Goal: Task Accomplishment & Management: Manage account settings

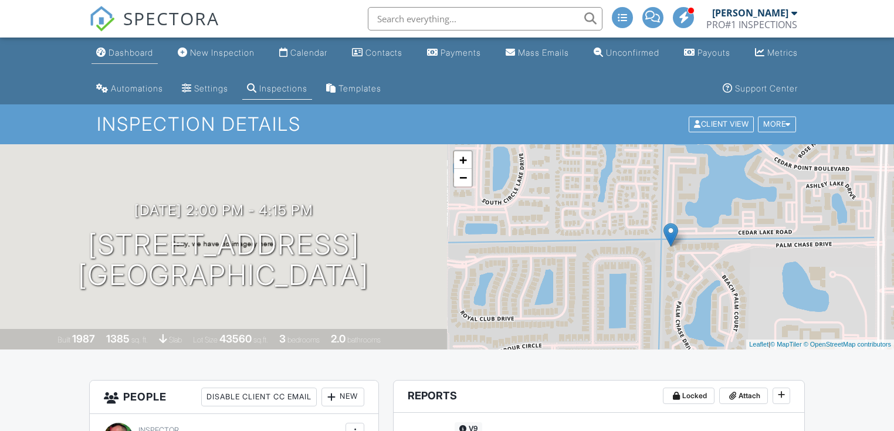
click at [152, 47] on link "Dashboard" at bounding box center [125, 53] width 66 height 22
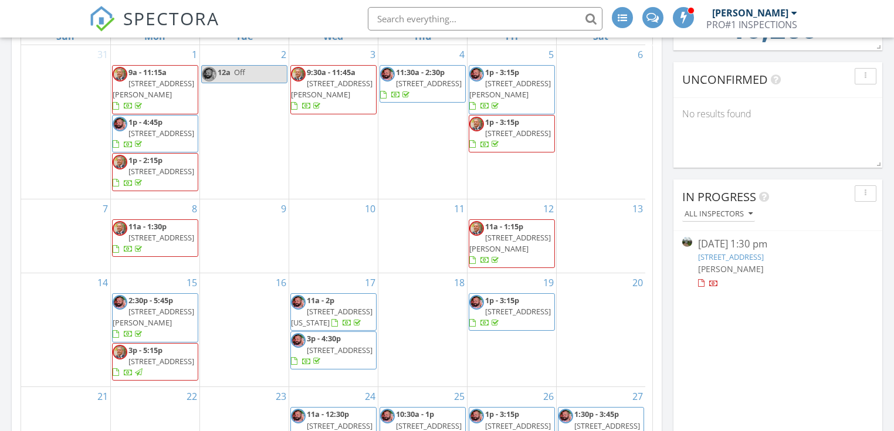
scroll to position [391, 0]
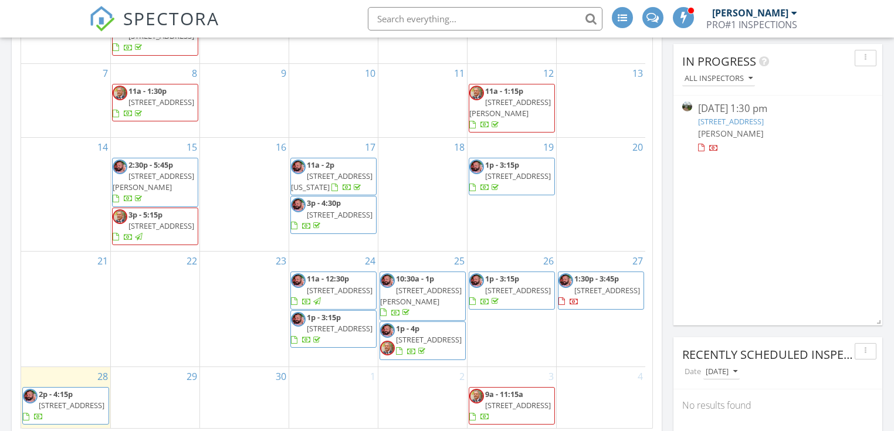
click at [66, 400] on span "10725 Bahama Palm Way 201, Boynton Beach 33437" at bounding box center [72, 405] width 66 height 11
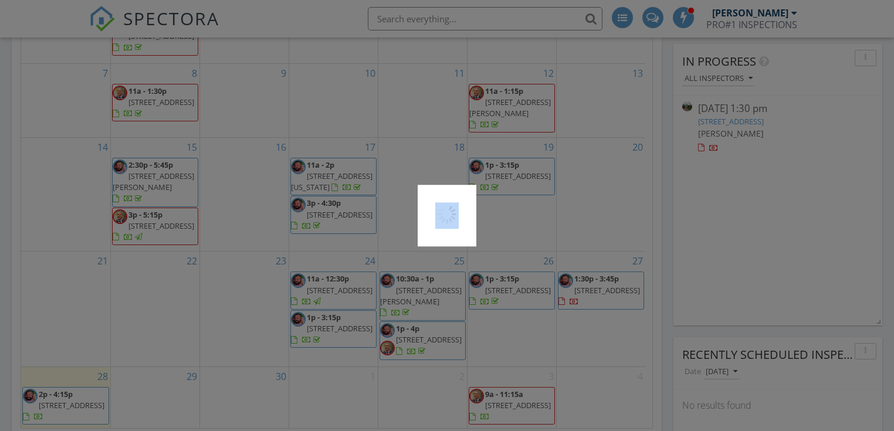
click at [66, 391] on div at bounding box center [447, 215] width 894 height 431
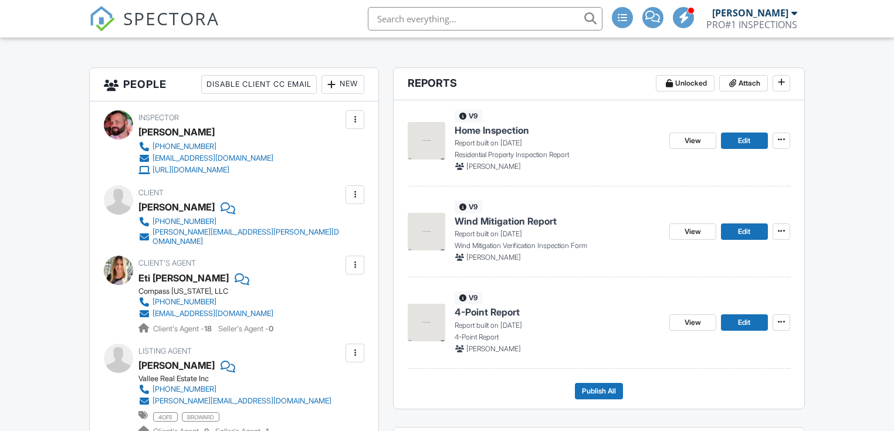
click at [424, 244] on img at bounding box center [427, 232] width 38 height 38
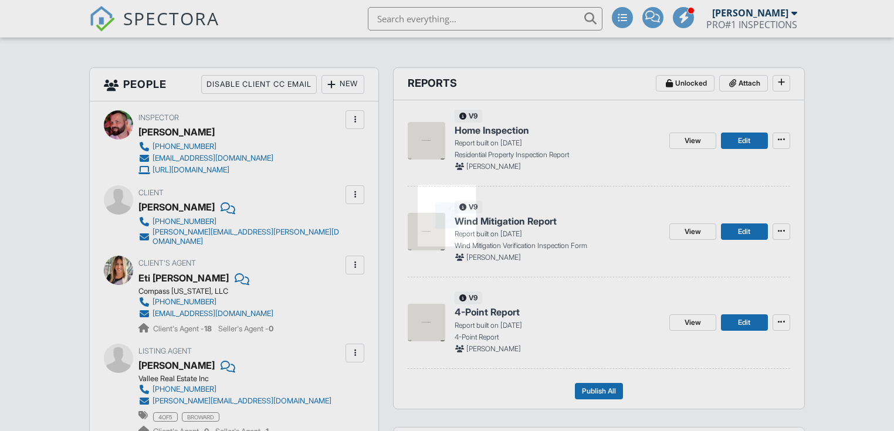
click at [424, 244] on div at bounding box center [447, 216] width 59 height 62
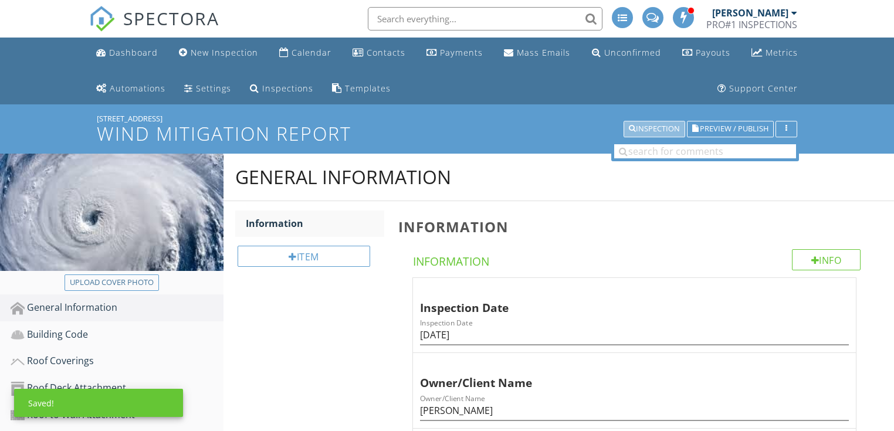
click at [664, 130] on div "Inspection" at bounding box center [654, 129] width 51 height 8
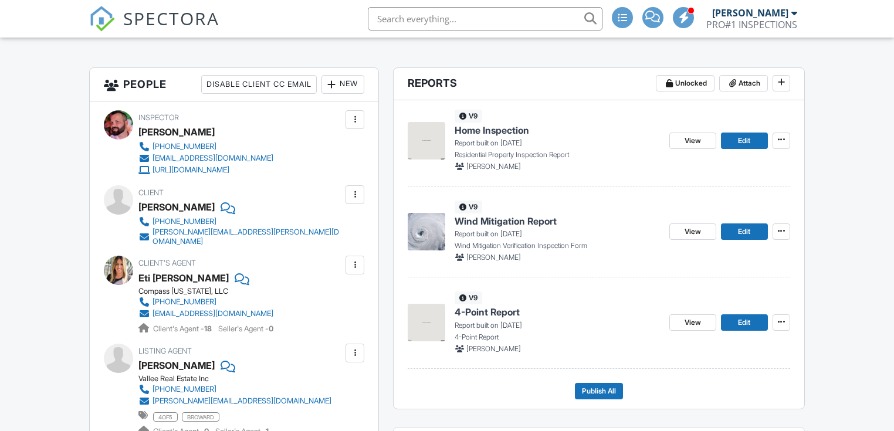
click at [440, 328] on img at bounding box center [427, 323] width 38 height 38
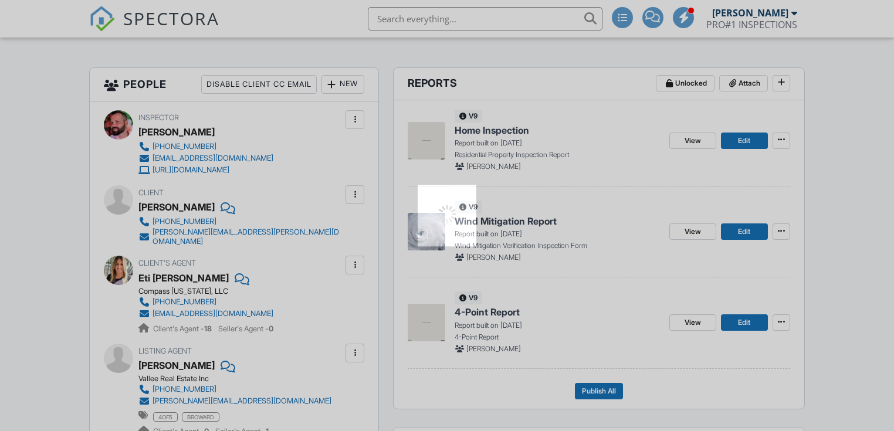
click at [440, 328] on div at bounding box center [447, 215] width 894 height 431
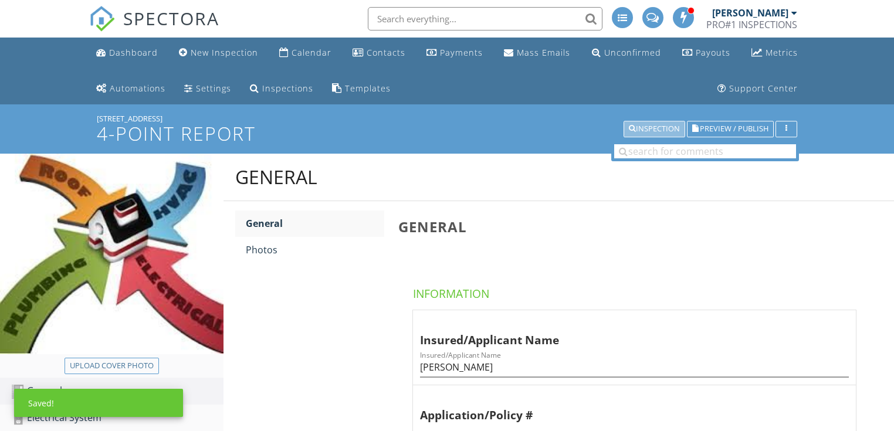
click at [643, 131] on div "Inspection" at bounding box center [654, 129] width 51 height 8
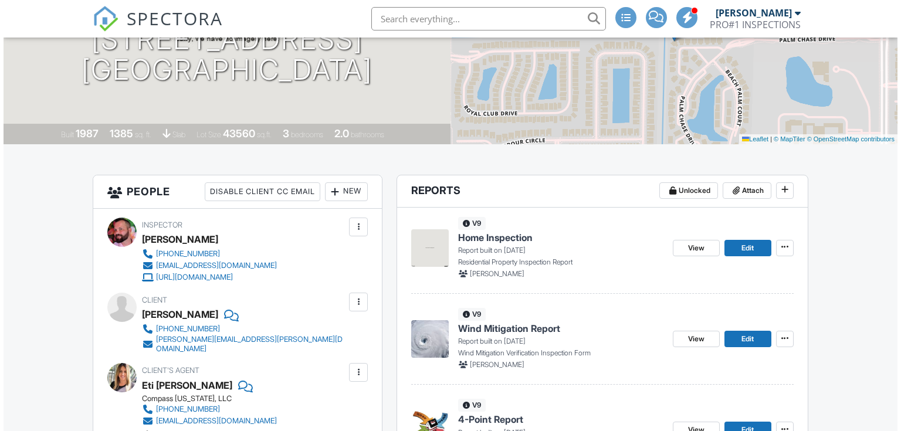
scroll to position [156, 0]
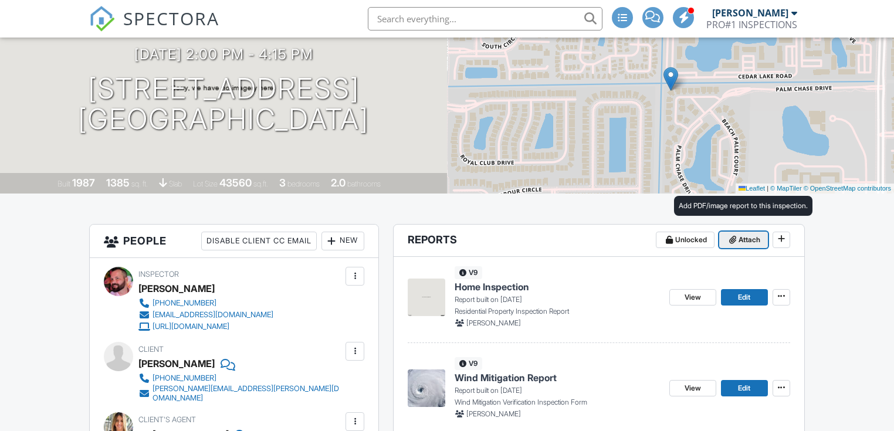
click at [758, 239] on span "Attach" at bounding box center [750, 240] width 22 height 12
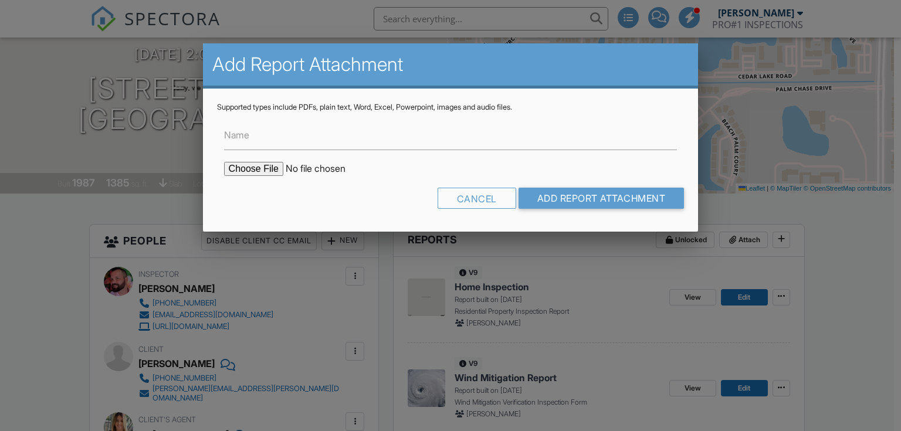
click at [229, 133] on label "Name" at bounding box center [236, 135] width 25 height 13
click at [229, 133] on input "Name" at bounding box center [451, 135] width 454 height 29
type input "Permit History Report"
click at [258, 171] on input "file" at bounding box center [324, 169] width 200 height 14
type input "C:\fakepath\BuildFaxReport_20250928111957422287-LYL17D-772876785.pdf"
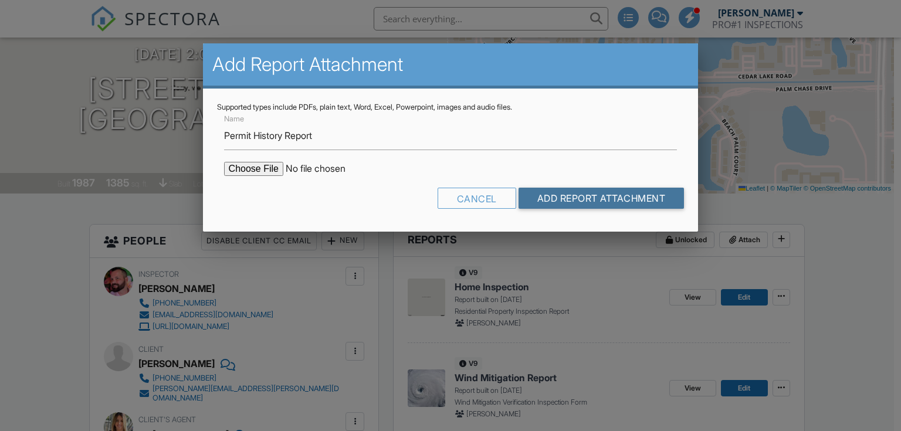
click at [537, 195] on input "Add Report Attachment" at bounding box center [602, 198] width 166 height 21
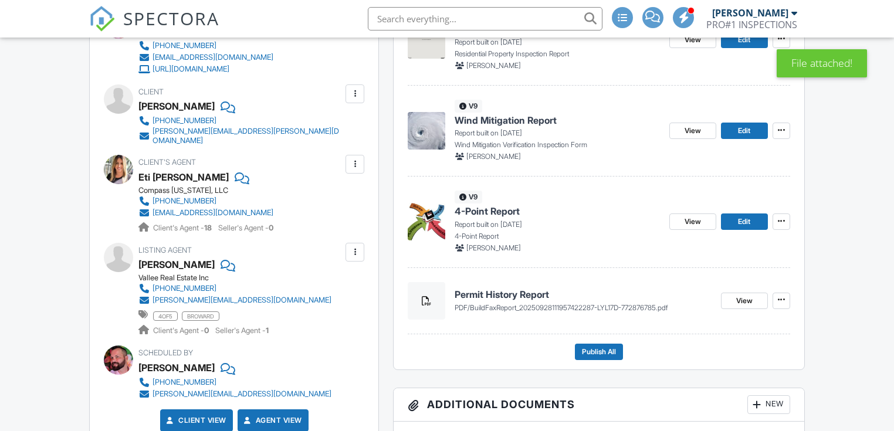
scroll to position [391, 0]
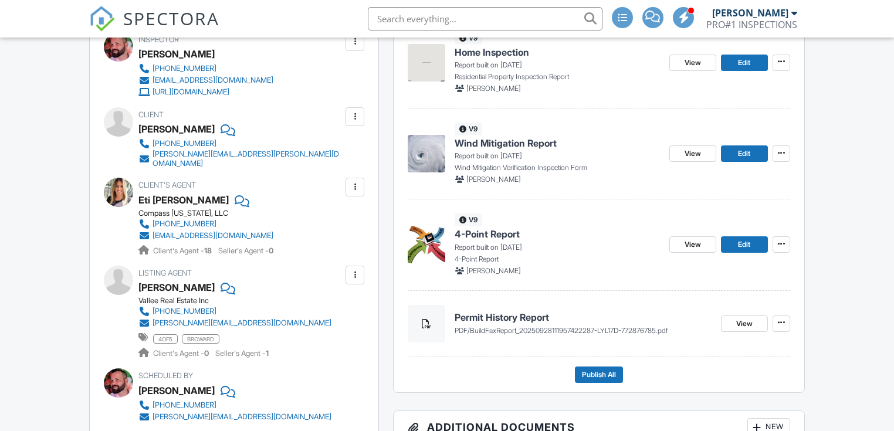
click at [432, 167] on img at bounding box center [427, 154] width 38 height 38
click at [0, 0] on div at bounding box center [0, 0] width 0 height 0
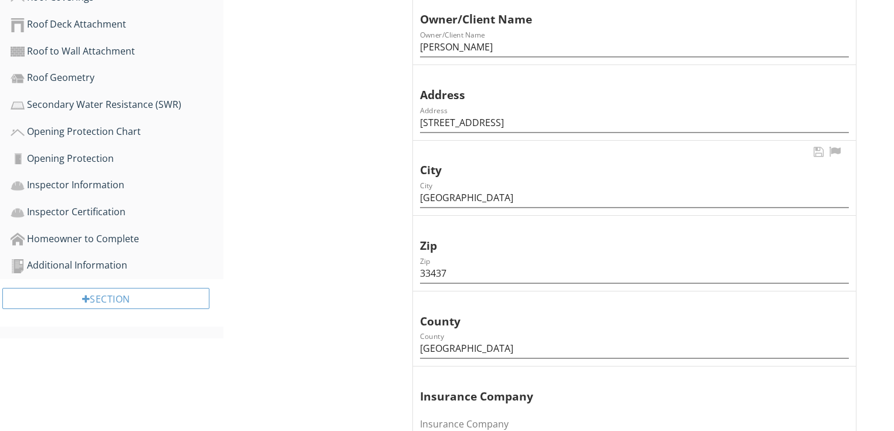
scroll to position [391, 0]
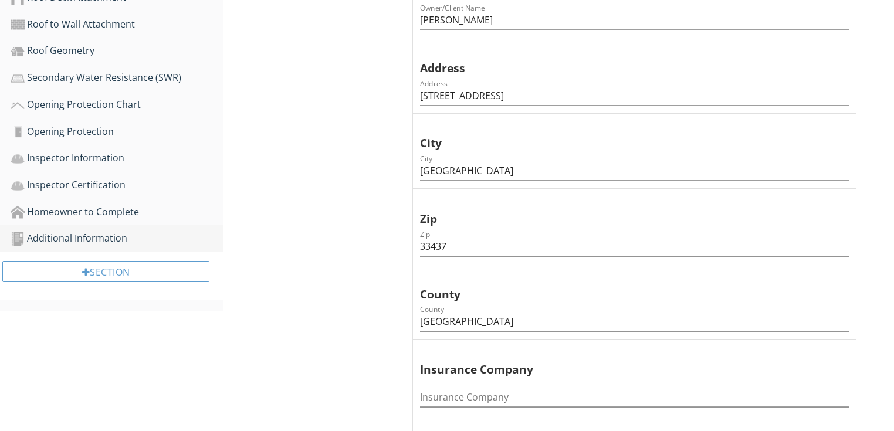
click at [130, 242] on div "Additional Information" at bounding box center [117, 238] width 213 height 15
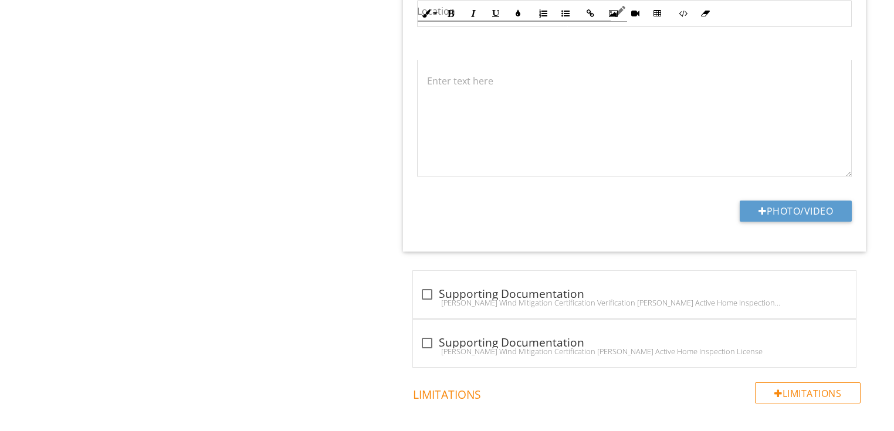
scroll to position [1715, 0]
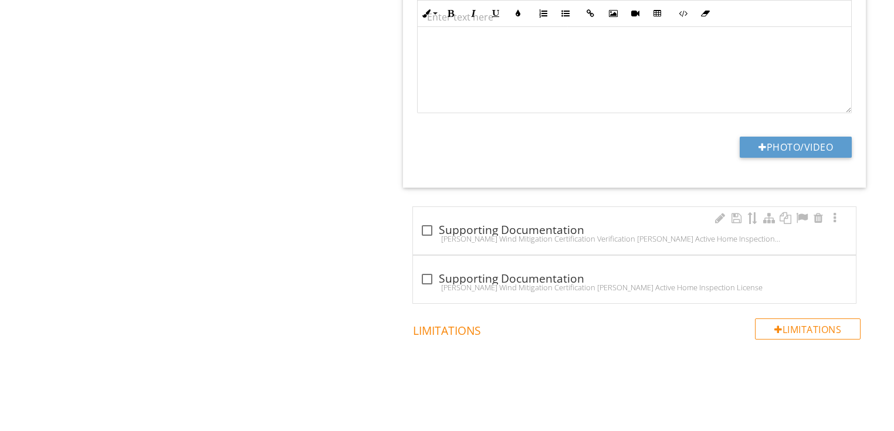
click at [427, 230] on div at bounding box center [427, 231] width 20 height 20
checkbox input "true"
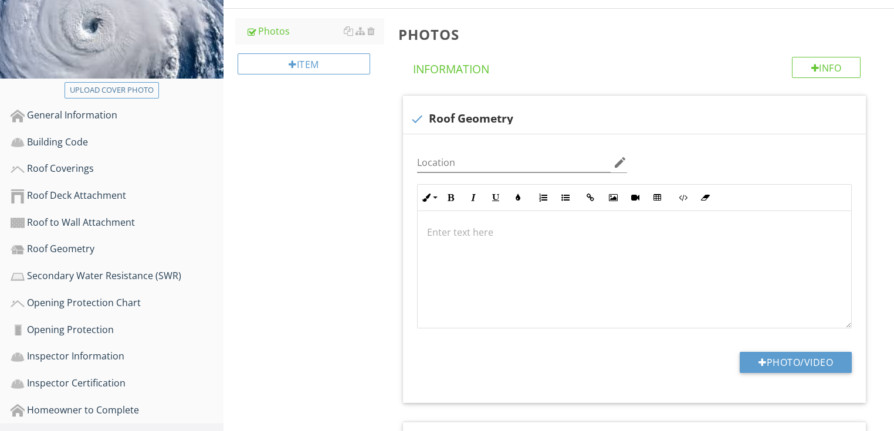
scroll to position [72, 0]
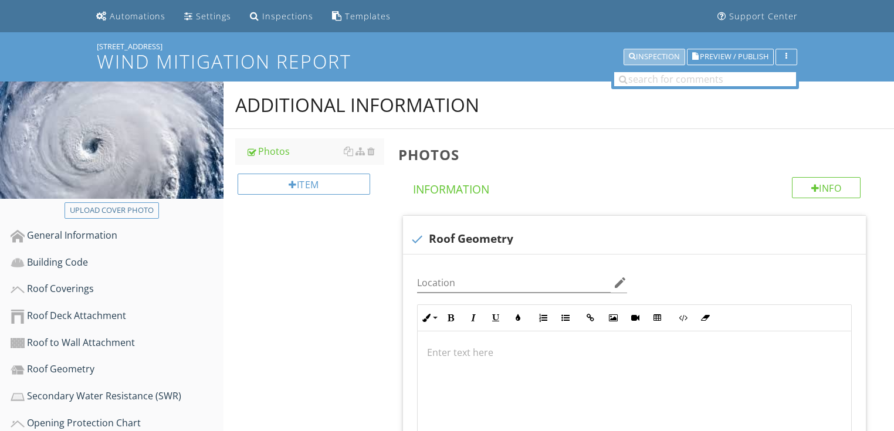
click at [664, 55] on div "Inspection" at bounding box center [654, 57] width 51 height 8
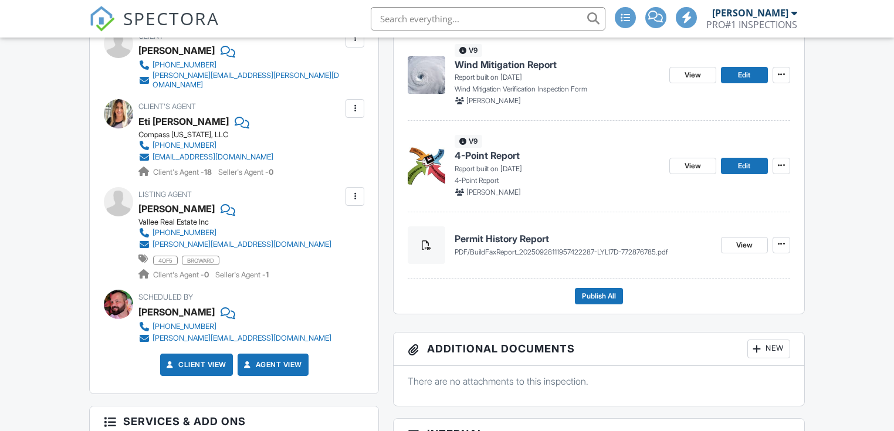
click at [511, 242] on h4 "Permit History Report" at bounding box center [583, 238] width 256 height 13
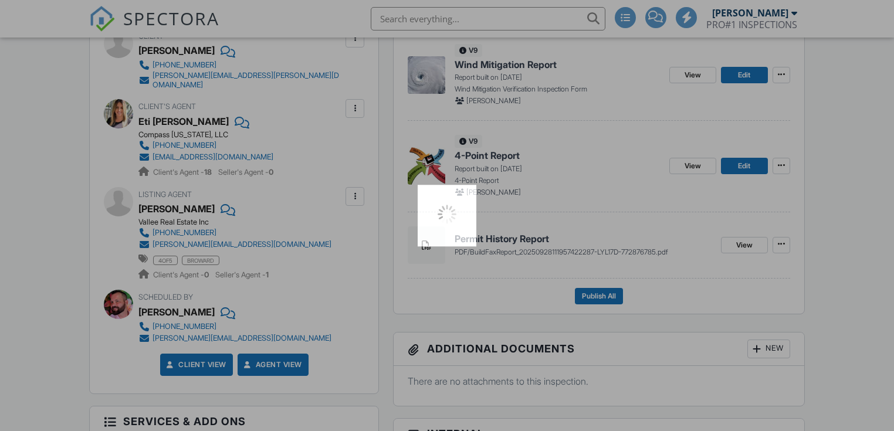
click at [511, 242] on div at bounding box center [447, 215] width 894 height 431
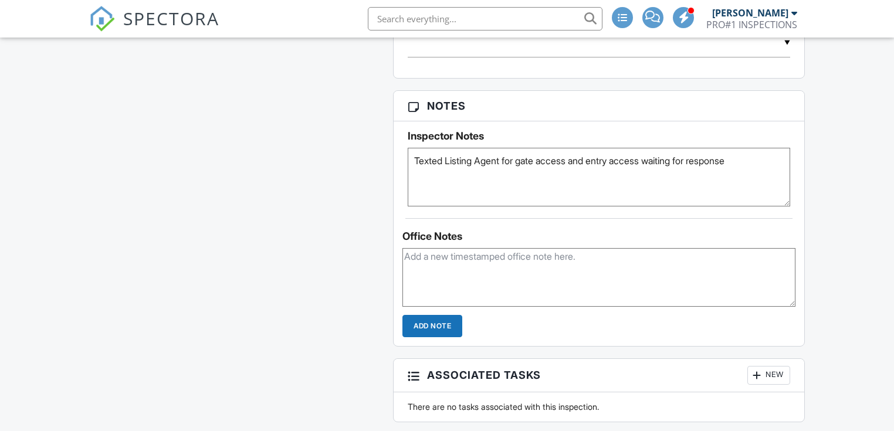
scroll to position [1318, 0]
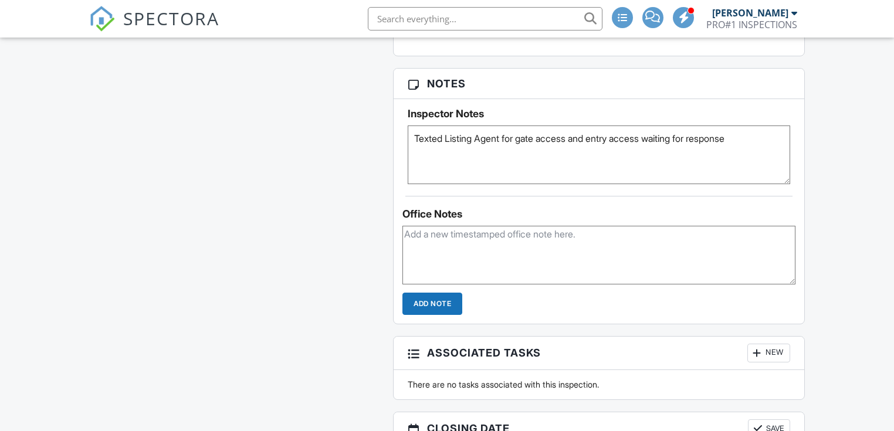
drag, startPoint x: 751, startPoint y: 142, endPoint x: 402, endPoint y: 127, distance: 348.9
click at [402, 127] on div "Inspector Notes Texted Listing Agent for gate access and entry access waiting f…" at bounding box center [599, 141] width 410 height 85
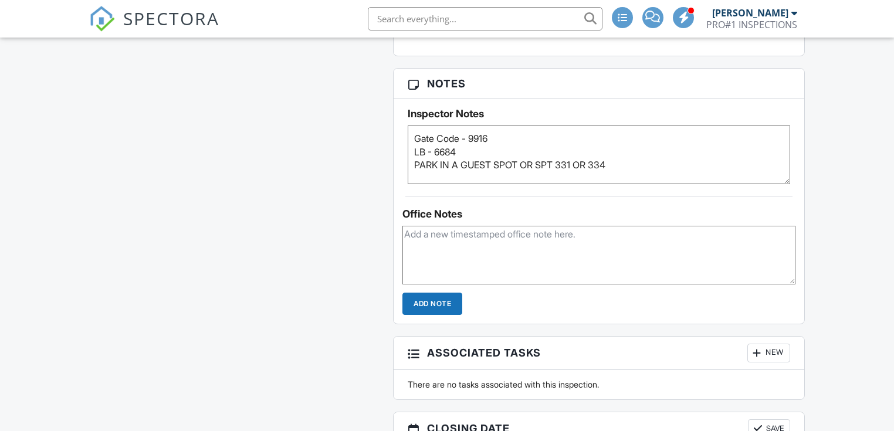
click at [550, 163] on textarea "Texted Listing Agent for gate access and entry access waiting for response" at bounding box center [599, 155] width 382 height 59
type textarea "Gate Code - 9916 LB - 6684 PARK IN A GUEST SPOT OR SPOT 331 OR 334"
click at [834, 232] on div "Dashboard New Inspection Calendar Contacts Payments Mass Emails Unconfirmed Pay…" at bounding box center [447, 129] width 894 height 2818
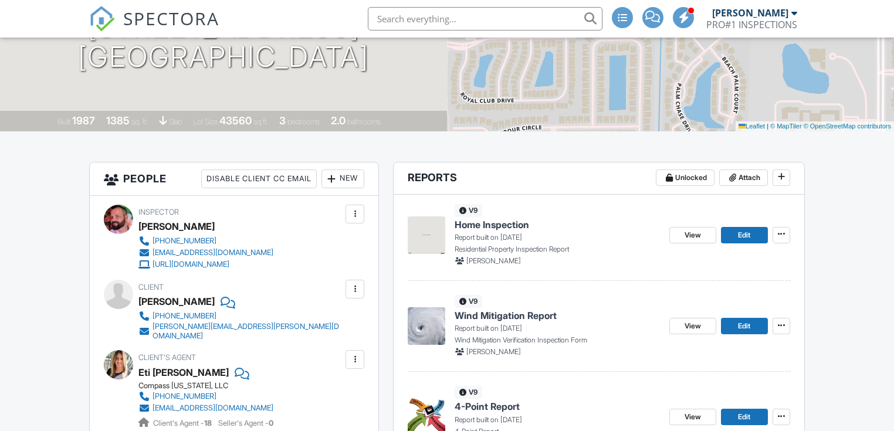
scroll to position [66, 0]
